Goal: Check status: Check status

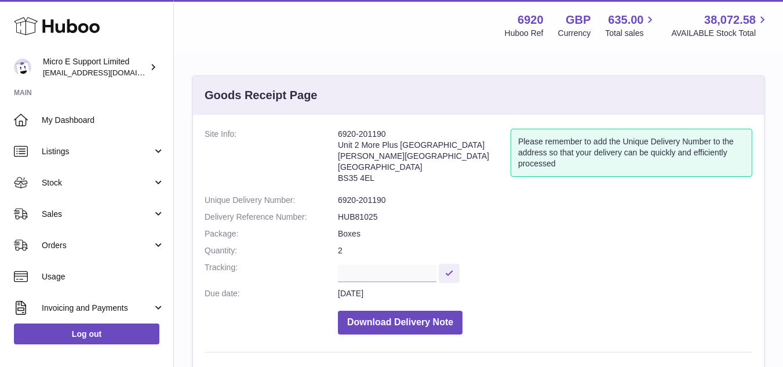
click at [264, 176] on dt "Site Info:" at bounding box center [271, 159] width 133 height 60
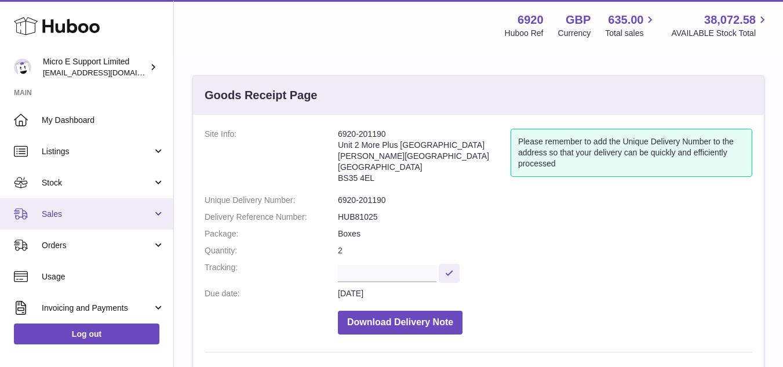
click at [105, 218] on span "Sales" at bounding box center [97, 214] width 111 height 11
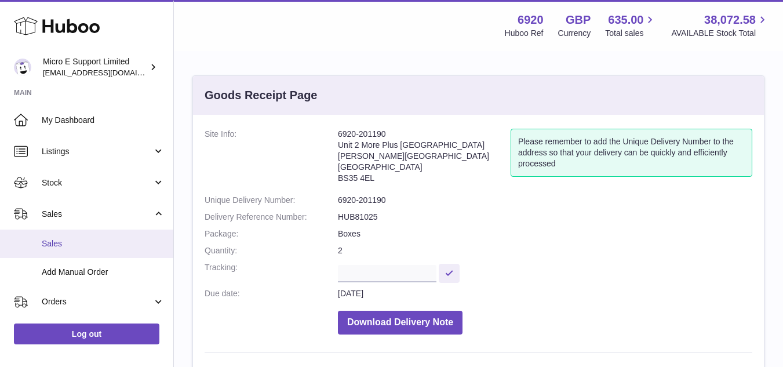
click at [60, 253] on link "Sales" at bounding box center [86, 244] width 173 height 28
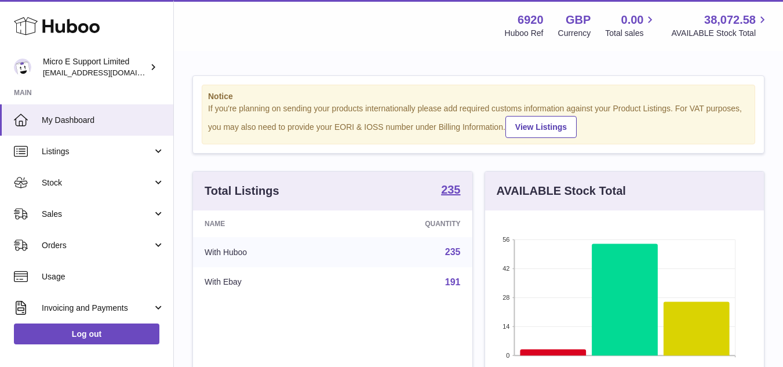
scroll to position [181, 279]
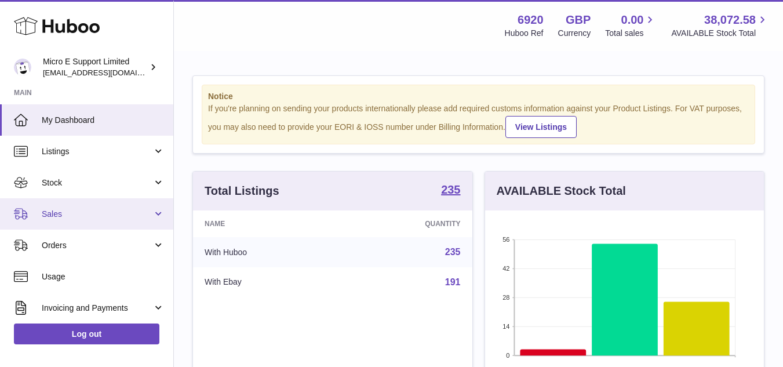
click at [88, 214] on span "Sales" at bounding box center [97, 214] width 111 height 11
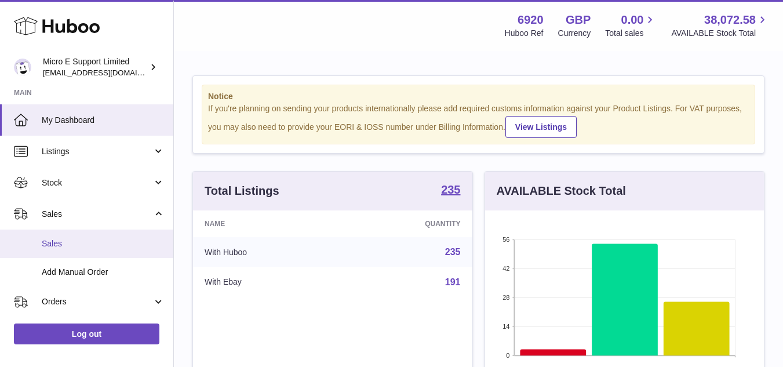
click at [57, 249] on span "Sales" at bounding box center [103, 243] width 123 height 11
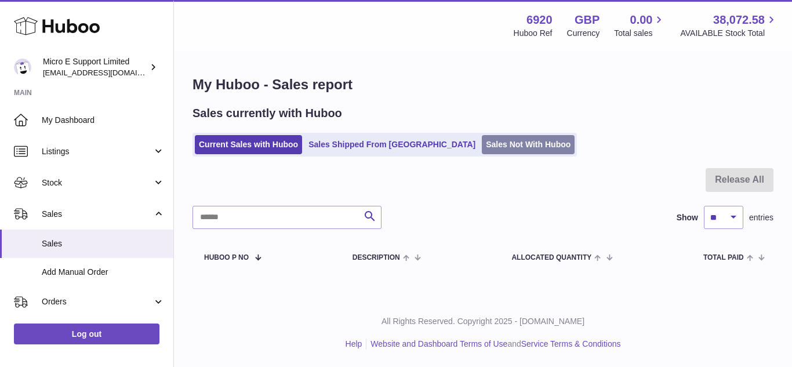
click at [482, 147] on link "Sales Not With Huboo" at bounding box center [528, 144] width 93 height 19
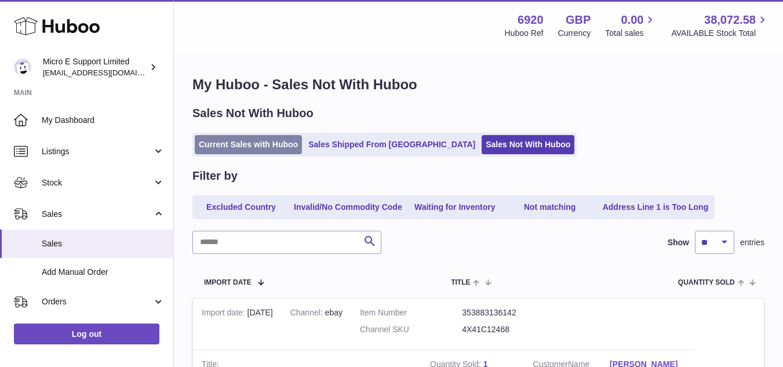
click at [257, 148] on link "Current Sales with Huboo" at bounding box center [248, 144] width 107 height 19
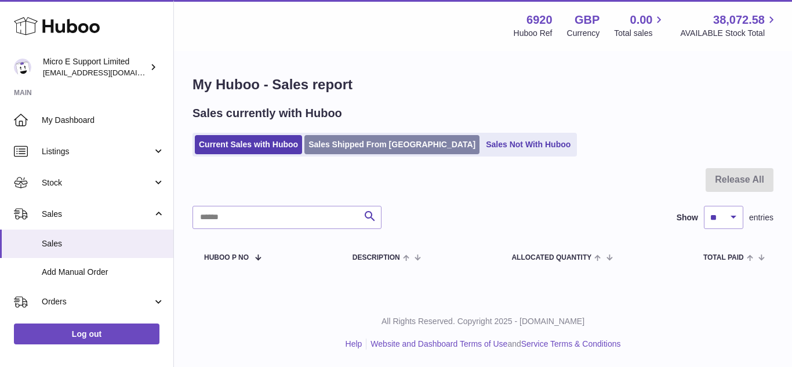
click at [380, 137] on link "Sales Shipped From Huboo" at bounding box center [391, 144] width 175 height 19
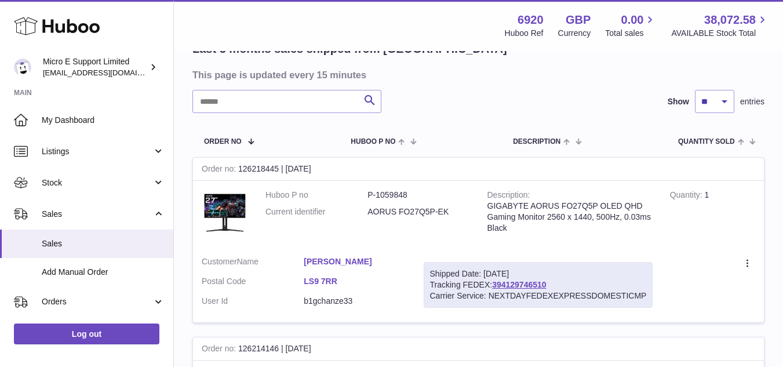
scroll to position [100, 0]
click at [525, 282] on link "394129746510" at bounding box center [519, 283] width 54 height 9
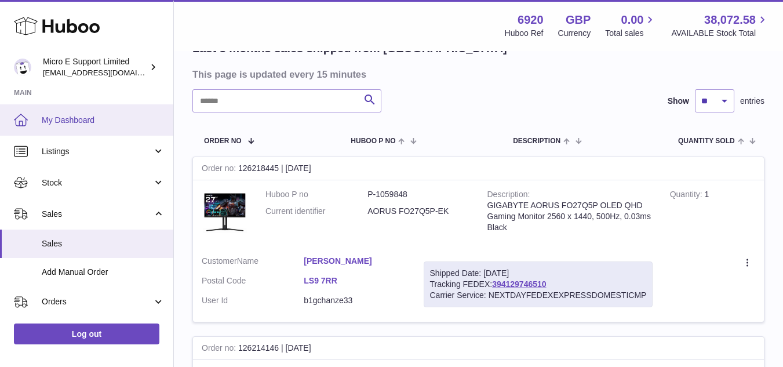
click at [74, 126] on link "My Dashboard" at bounding box center [86, 119] width 173 height 31
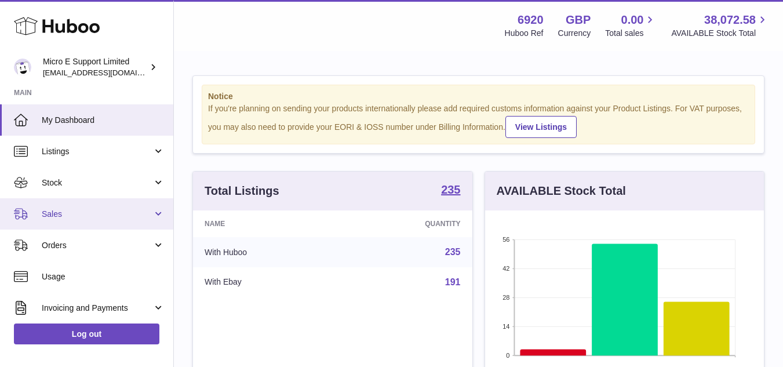
click at [130, 206] on link "Sales" at bounding box center [86, 213] width 173 height 31
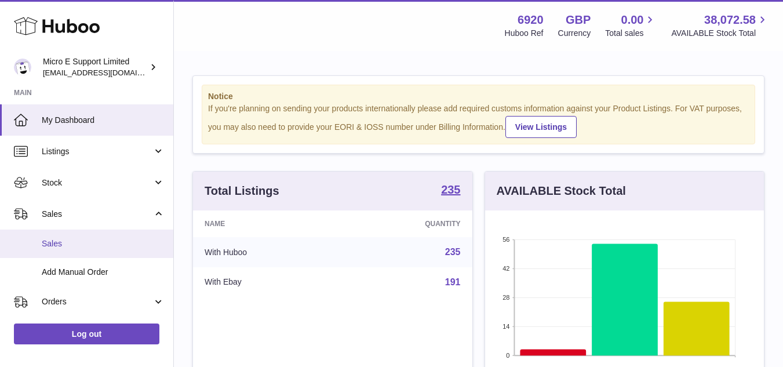
click at [71, 236] on link "Sales" at bounding box center [86, 244] width 173 height 28
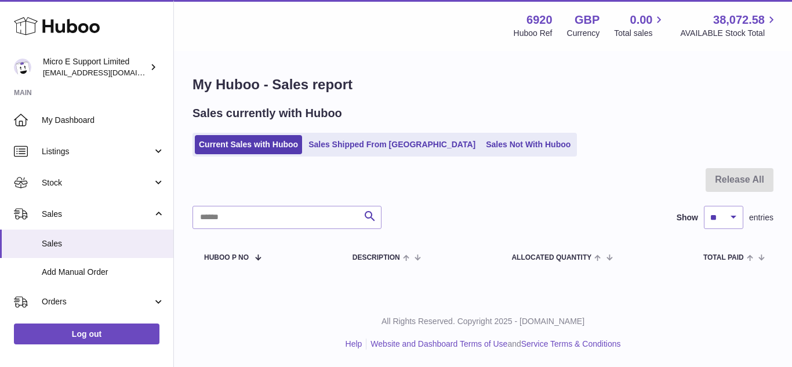
click at [407, 107] on div "Sales currently with Huboo" at bounding box center [482, 113] width 581 height 16
